Goal: Task Accomplishment & Management: Check status

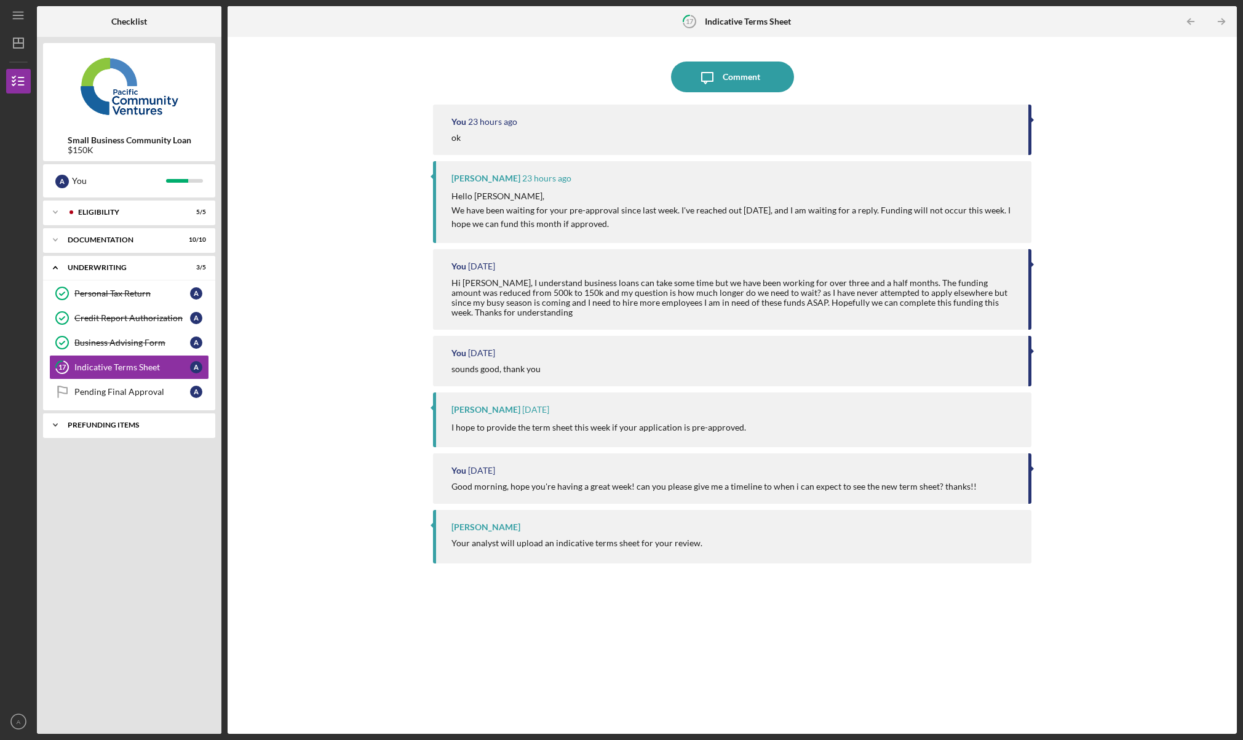
click at [100, 427] on div "Prefunding Items" at bounding box center [134, 424] width 132 height 7
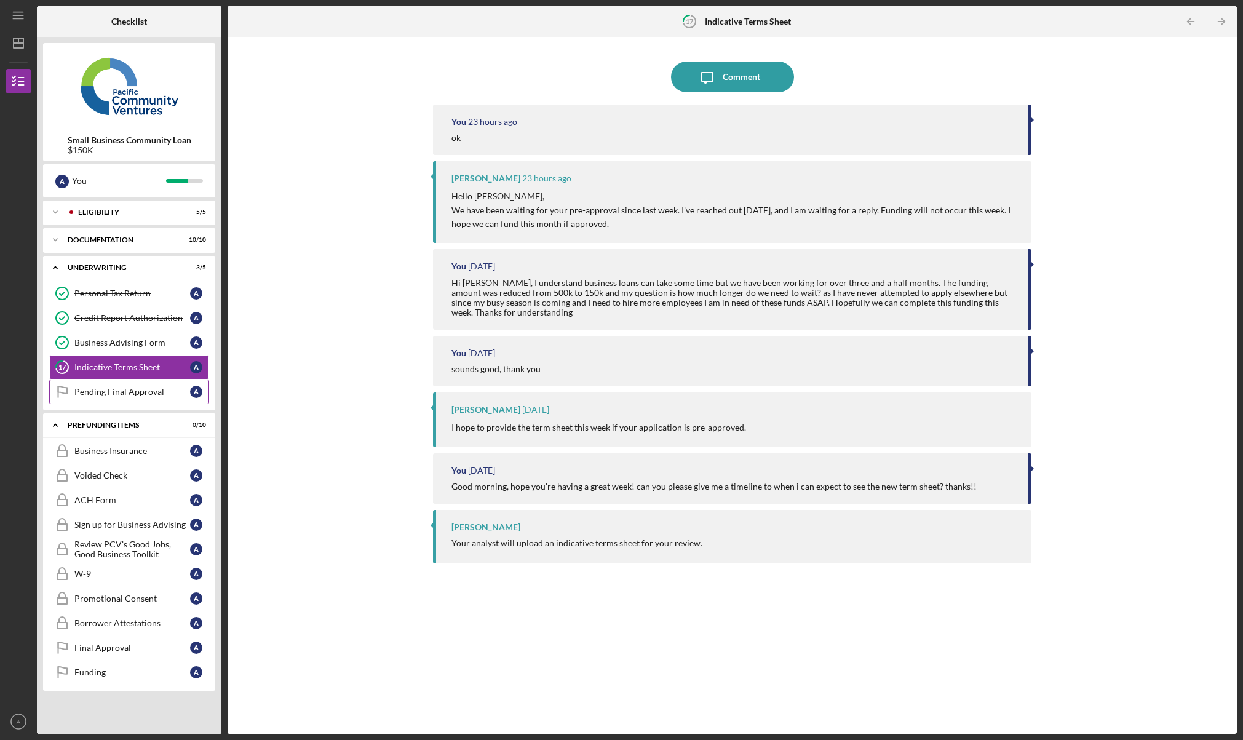
click at [111, 390] on div "Pending Final Approval" at bounding box center [132, 392] width 116 height 10
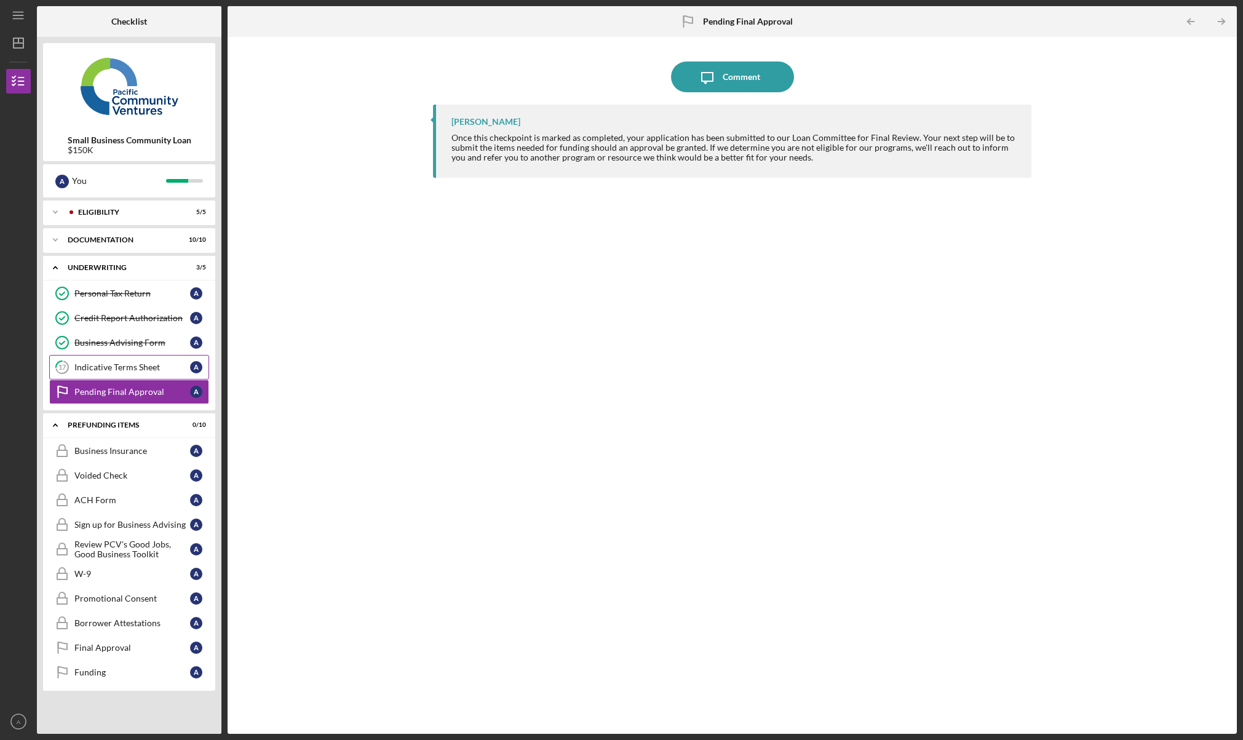
click at [113, 369] on div "Indicative Terms Sheet" at bounding box center [132, 367] width 116 height 10
